Goal: Navigation & Orientation: Find specific page/section

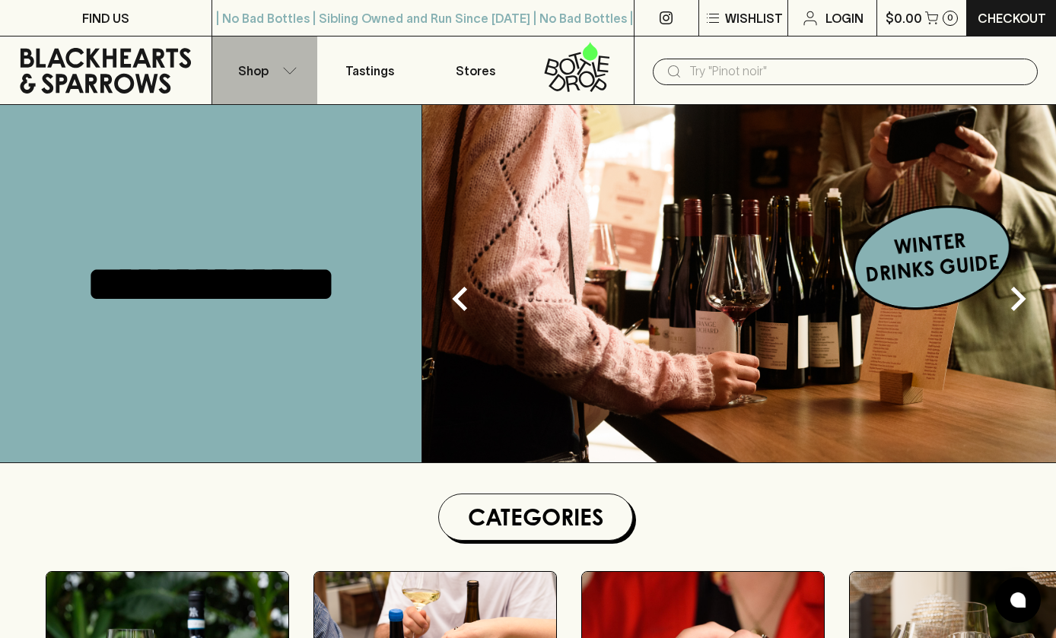
click at [288, 73] on icon "button" at bounding box center [290, 70] width 13 height 6
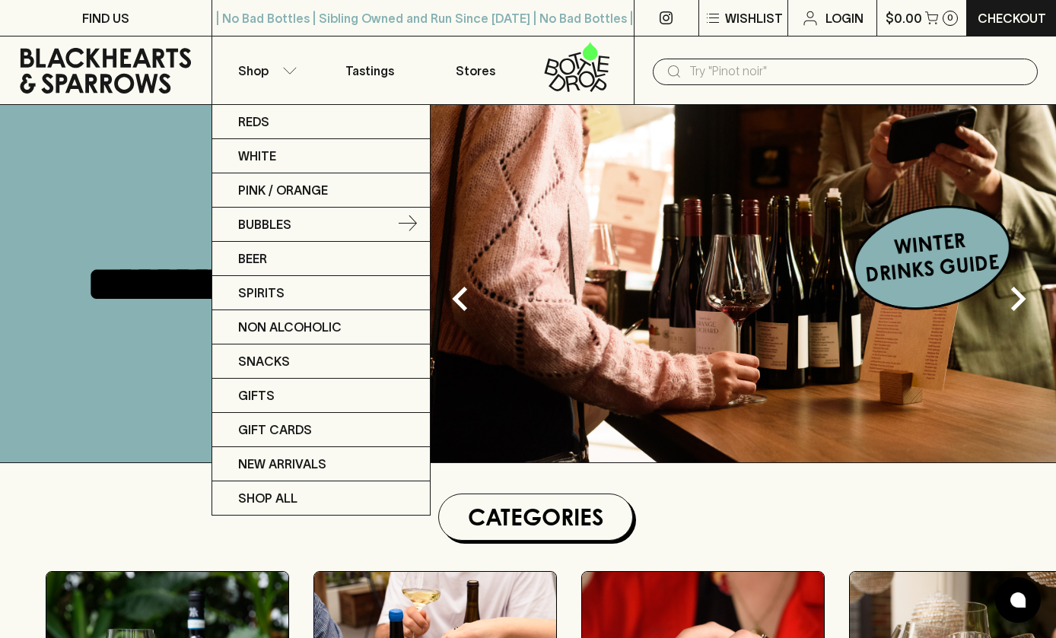
click at [294, 224] on link "Bubbles" at bounding box center [320, 225] width 217 height 34
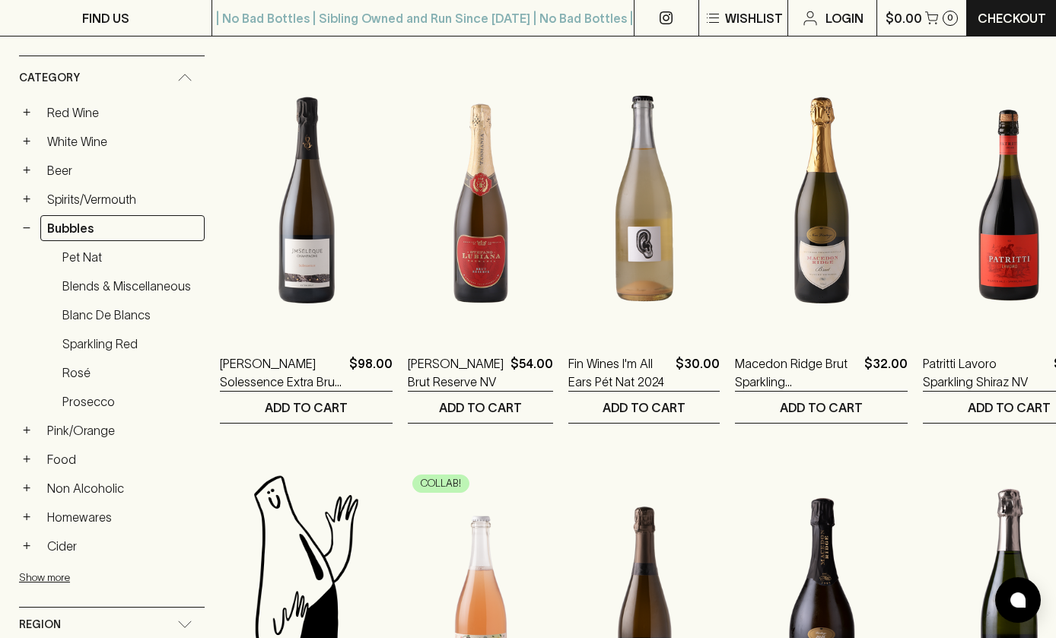
scroll to position [241, 0]
click at [95, 402] on link "Prosecco" at bounding box center [130, 402] width 149 height 26
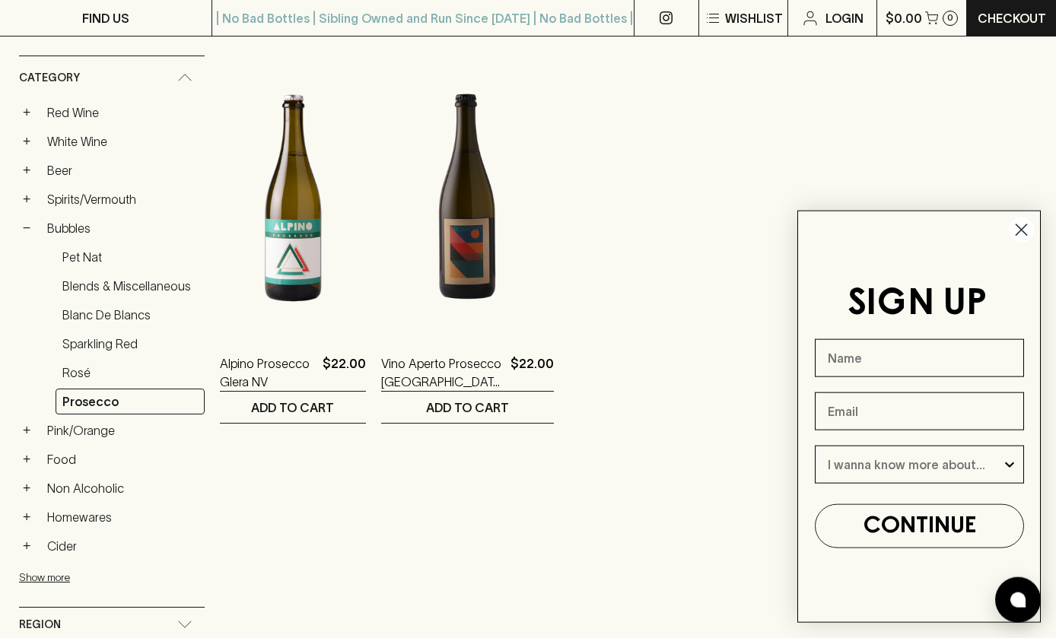
scroll to position [241, 0]
click at [1020, 236] on icon "Close dialog" at bounding box center [1021, 230] width 11 height 11
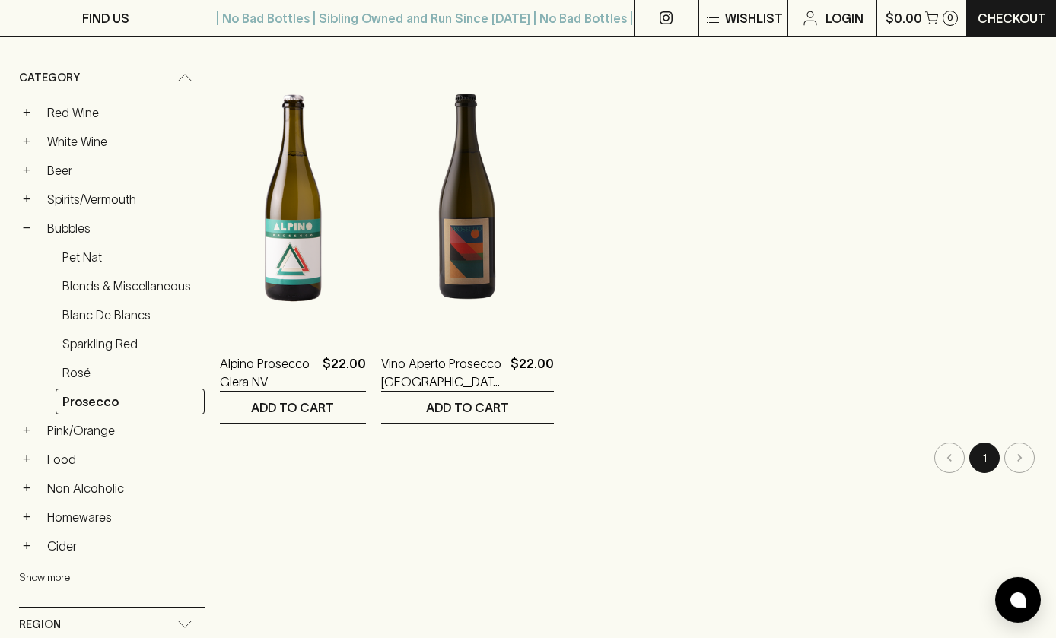
click at [31, 489] on button "+" at bounding box center [26, 488] width 15 height 15
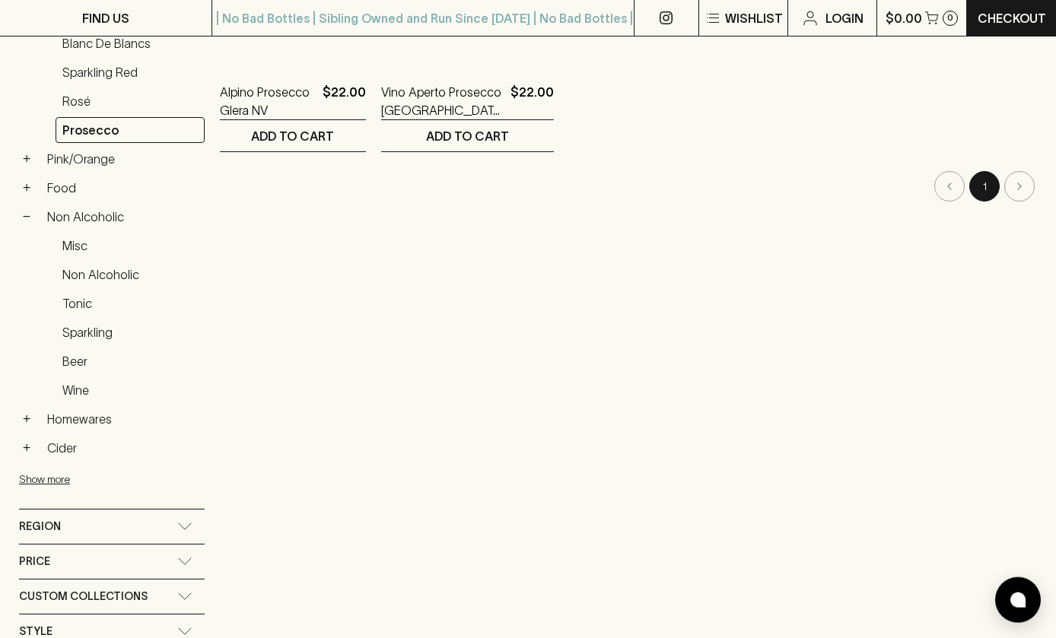
scroll to position [519, 0]
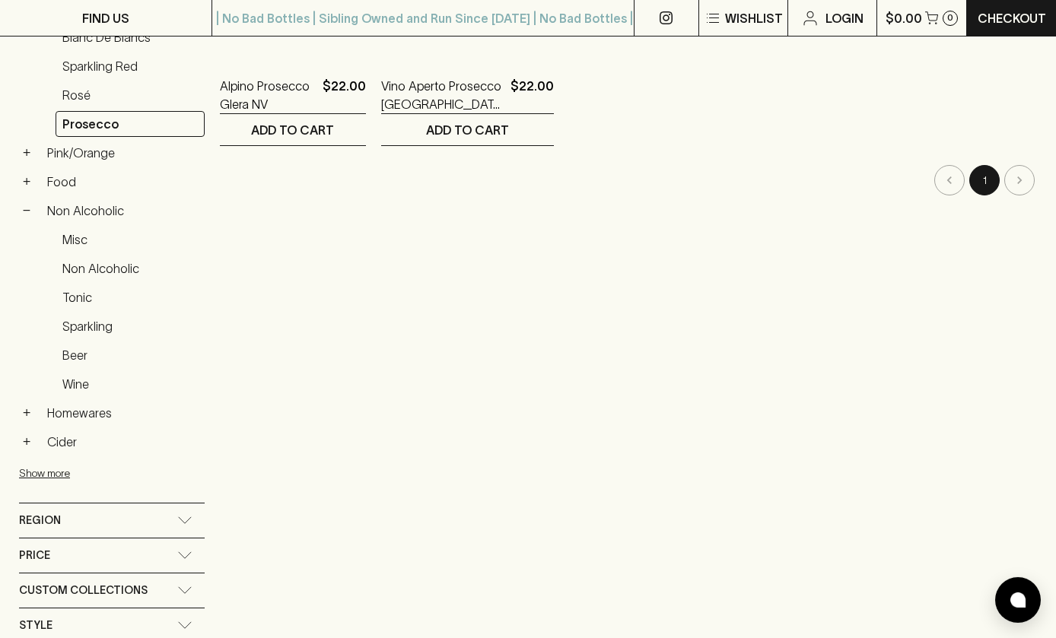
click at [81, 357] on link "Beer" at bounding box center [130, 355] width 149 height 26
